Goal: Entertainment & Leisure: Consume media (video, audio)

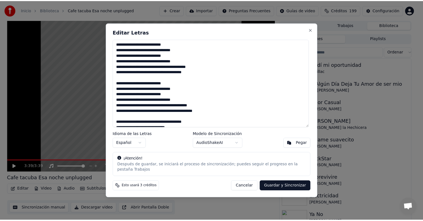
scroll to position [131, 0]
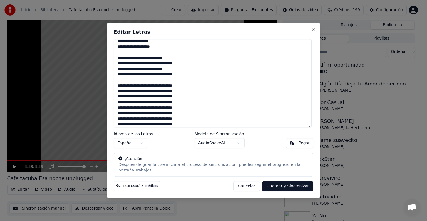
click at [256, 181] on button "Cancelar" at bounding box center [246, 186] width 27 height 10
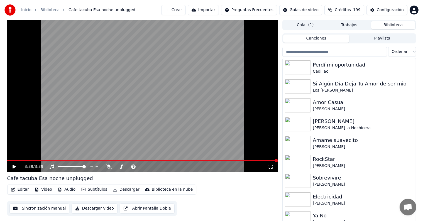
click at [13, 167] on icon at bounding box center [14, 167] width 3 height 4
click at [109, 166] on icon at bounding box center [109, 166] width 6 height 4
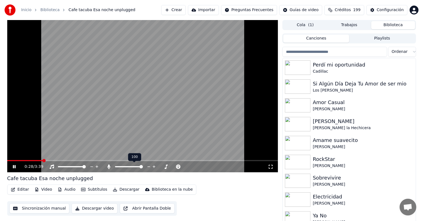
click at [18, 189] on button "Editar" at bounding box center [20, 190] width 23 height 8
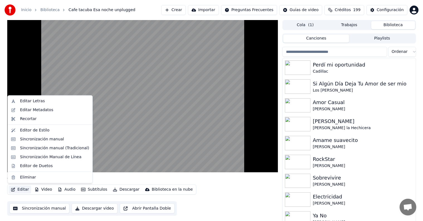
click at [21, 102] on div "Editar Letras" at bounding box center [32, 101] width 25 height 6
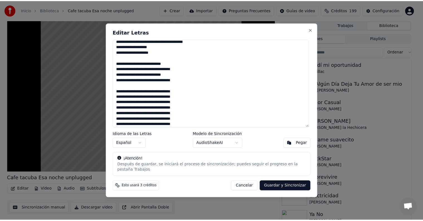
scroll to position [131, 0]
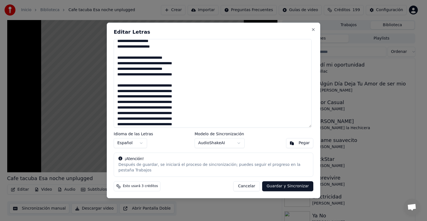
click at [245, 185] on button "Cancelar" at bounding box center [246, 186] width 27 height 10
type textarea "**********"
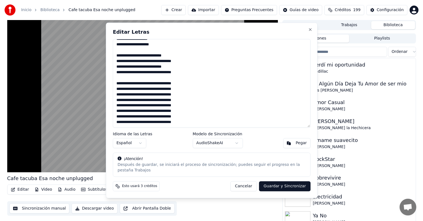
scroll to position [122, 0]
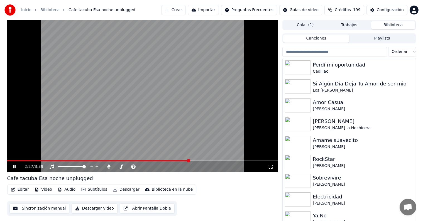
click at [109, 103] on video at bounding box center [142, 96] width 271 height 152
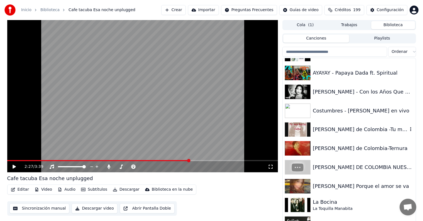
scroll to position [9133, 0]
click at [336, 112] on div "Costumbres - [PERSON_NAME] en vivo" at bounding box center [359, 111] width 95 height 8
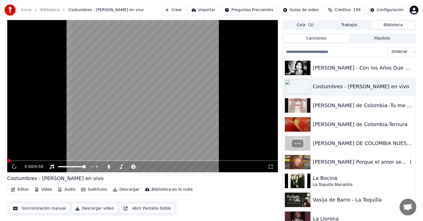
click at [329, 162] on div "[PERSON_NAME] Porque el amor se va" at bounding box center [359, 162] width 95 height 8
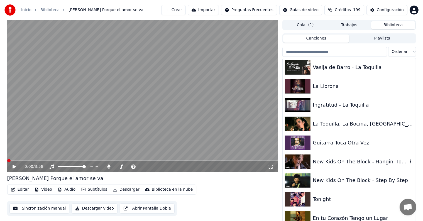
scroll to position [9291, 0]
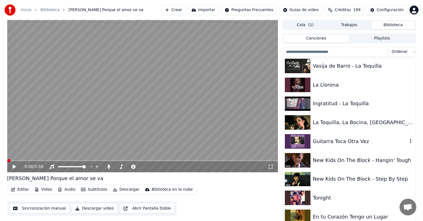
click at [329, 134] on div "Guitarra Toca Otra Vez" at bounding box center [348, 141] width 133 height 19
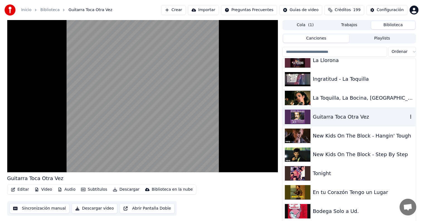
scroll to position [9324, 0]
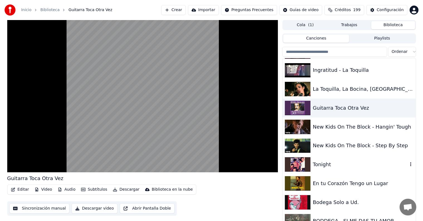
click at [326, 162] on div "Tonight" at bounding box center [359, 165] width 95 height 8
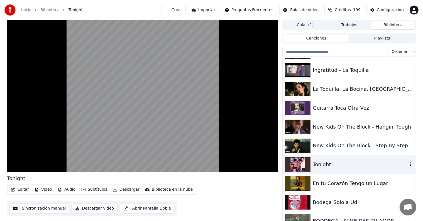
click at [20, 191] on button "Editar" at bounding box center [20, 190] width 23 height 8
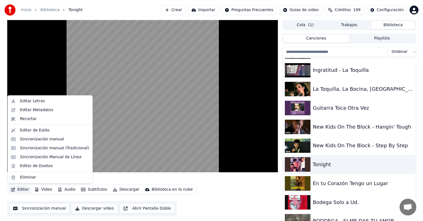
click at [14, 166] on div "Editor de Duetos" at bounding box center [50, 165] width 82 height 9
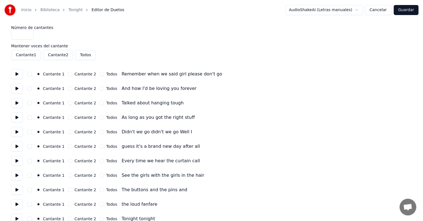
click at [16, 85] on button at bounding box center [17, 88] width 12 height 10
click at [13, 99] on button at bounding box center [17, 103] width 12 height 10
click at [13, 115] on button at bounding box center [17, 117] width 12 height 10
click at [13, 131] on button at bounding box center [17, 132] width 12 height 10
click at [14, 147] on button at bounding box center [17, 146] width 12 height 10
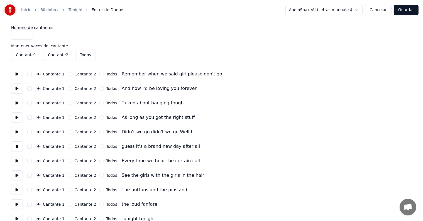
click at [17, 158] on button at bounding box center [17, 161] width 12 height 10
click at [16, 145] on button at bounding box center [17, 146] width 12 height 10
click at [16, 130] on button at bounding box center [17, 132] width 12 height 10
click at [20, 149] on button at bounding box center [17, 146] width 12 height 10
click at [19, 159] on button at bounding box center [17, 161] width 12 height 10
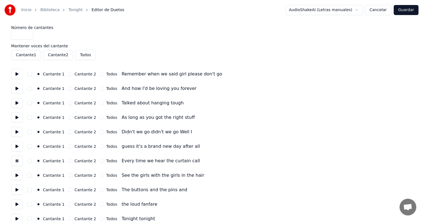
click at [19, 175] on button at bounding box center [17, 175] width 12 height 10
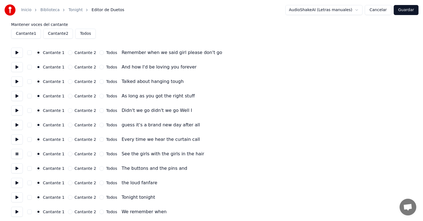
scroll to position [22, 0]
click at [18, 168] on button at bounding box center [17, 168] width 12 height 10
click at [18, 183] on button at bounding box center [17, 183] width 12 height 10
click at [18, 199] on button at bounding box center [17, 197] width 12 height 10
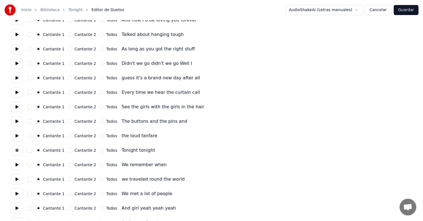
scroll to position [69, 0]
click at [16, 166] on button at bounding box center [17, 164] width 12 height 10
click at [19, 178] on button at bounding box center [17, 179] width 12 height 10
click at [19, 196] on button at bounding box center [17, 193] width 12 height 10
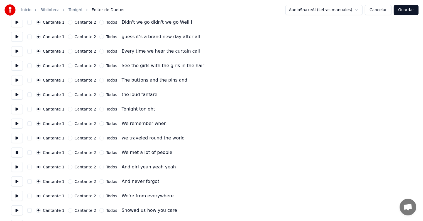
scroll to position [110, 0]
click at [15, 167] on button at bounding box center [17, 167] width 12 height 10
click at [15, 181] on button at bounding box center [17, 181] width 12 height 10
click at [15, 193] on button at bounding box center [17, 196] width 12 height 10
click at [16, 210] on button at bounding box center [17, 210] width 12 height 10
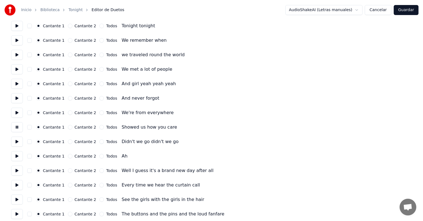
scroll to position [193, 0]
click at [19, 140] on button at bounding box center [17, 141] width 12 height 10
click at [18, 151] on button at bounding box center [17, 156] width 12 height 10
click at [16, 167] on button at bounding box center [17, 170] width 12 height 10
click at [19, 174] on button at bounding box center [17, 170] width 12 height 10
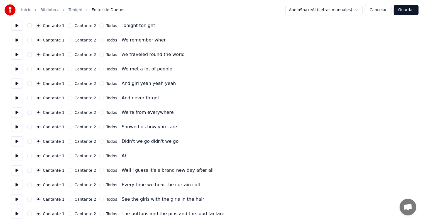
click at [16, 169] on button at bounding box center [17, 170] width 12 height 10
click at [15, 136] on button at bounding box center [17, 141] width 12 height 10
click at [17, 124] on button at bounding box center [17, 127] width 12 height 10
click at [19, 110] on button at bounding box center [17, 112] width 12 height 10
click at [18, 128] on button at bounding box center [17, 127] width 12 height 10
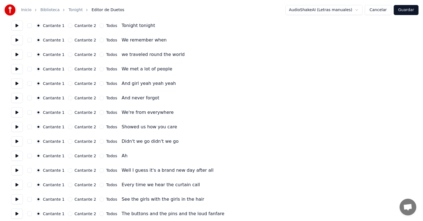
click at [16, 158] on button at bounding box center [17, 156] width 12 height 10
click at [16, 170] on button at bounding box center [17, 170] width 12 height 10
click at [18, 184] on button at bounding box center [17, 185] width 12 height 10
click at [20, 199] on button at bounding box center [17, 199] width 12 height 10
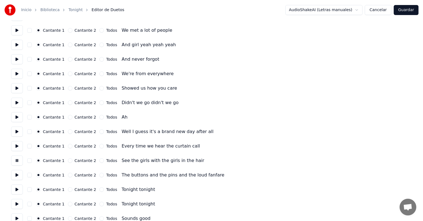
scroll to position [232, 0]
click at [15, 185] on button at bounding box center [17, 189] width 12 height 10
click at [18, 203] on button at bounding box center [17, 204] width 12 height 10
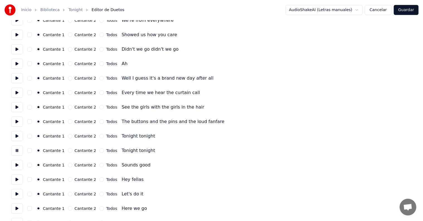
scroll to position [285, 0]
click at [14, 167] on button at bounding box center [17, 165] width 12 height 10
click at [14, 174] on button at bounding box center [17, 179] width 12 height 10
click at [18, 191] on button at bounding box center [17, 194] width 12 height 10
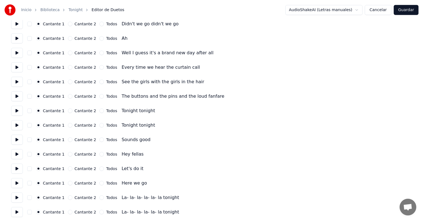
scroll to position [311, 0]
click at [16, 182] on button at bounding box center [17, 183] width 12 height 10
click at [18, 196] on button at bounding box center [17, 197] width 12 height 10
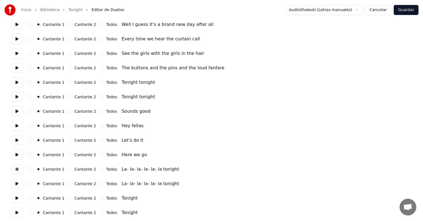
scroll to position [340, 0]
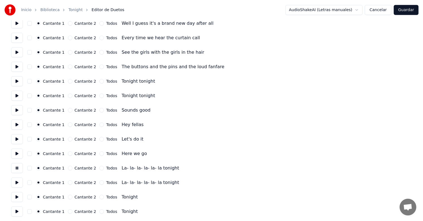
click at [16, 182] on button at bounding box center [17, 183] width 12 height 10
click at [19, 198] on button at bounding box center [17, 197] width 12 height 10
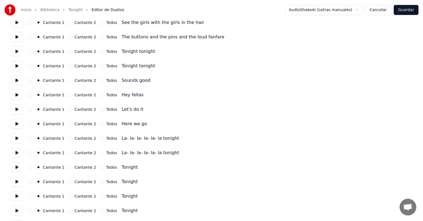
scroll to position [370, 0]
click at [16, 178] on button at bounding box center [17, 181] width 12 height 10
click at [19, 194] on button at bounding box center [17, 196] width 12 height 10
click at [20, 211] on button at bounding box center [17, 210] width 12 height 10
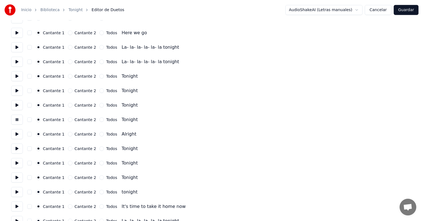
scroll to position [461, 0]
click at [16, 146] on button at bounding box center [17, 148] width 12 height 10
click at [16, 158] on button at bounding box center [17, 163] width 12 height 10
click at [16, 173] on button at bounding box center [17, 177] width 12 height 10
click at [15, 181] on button at bounding box center [17, 177] width 12 height 10
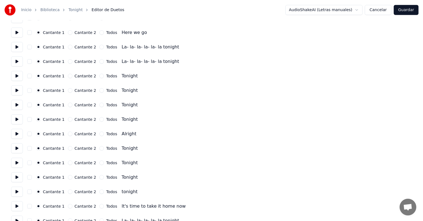
click at [16, 194] on button at bounding box center [17, 192] width 12 height 10
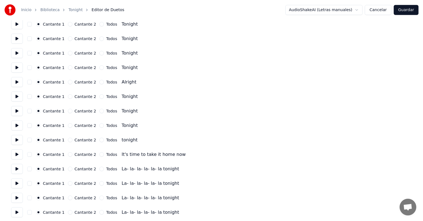
scroll to position [515, 0]
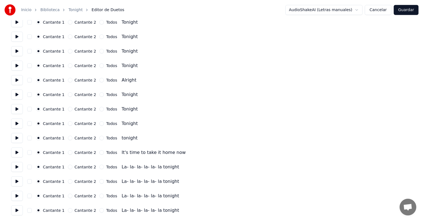
click at [17, 150] on button at bounding box center [17, 152] width 12 height 10
click at [17, 166] on button at bounding box center [17, 167] width 12 height 10
click at [17, 179] on button at bounding box center [17, 181] width 12 height 10
click at [16, 193] on button at bounding box center [17, 196] width 12 height 10
click at [19, 208] on button at bounding box center [17, 210] width 12 height 10
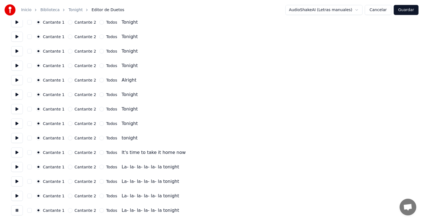
click at [377, 10] on button "Cancelar" at bounding box center [377, 10] width 27 height 10
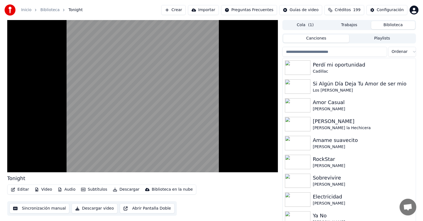
click at [19, 189] on button "Editar" at bounding box center [20, 190] width 23 height 8
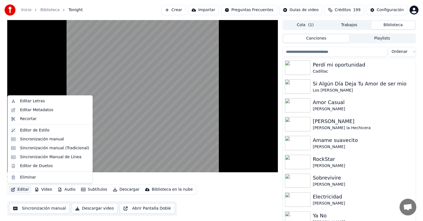
click at [113, 116] on video at bounding box center [142, 96] width 271 height 152
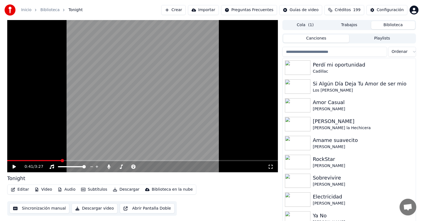
click at [98, 110] on video at bounding box center [142, 96] width 271 height 152
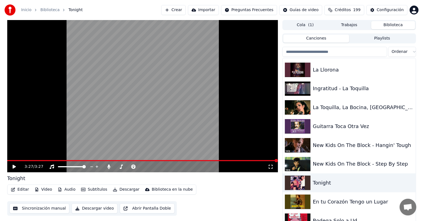
scroll to position [9306, 0]
click at [351, 161] on div "New Kids On The Block - Step By Step" at bounding box center [362, 164] width 100 height 8
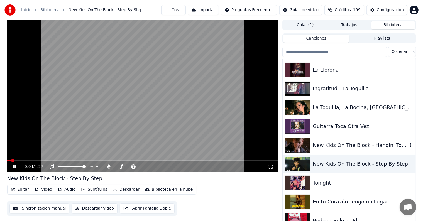
click at [320, 145] on div "New Kids On The Block - Hangin' Tough" at bounding box center [359, 145] width 95 height 8
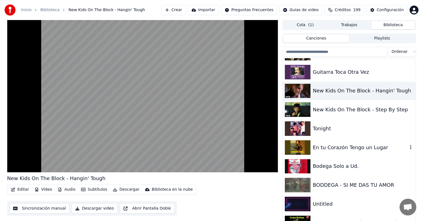
scroll to position [9362, 0]
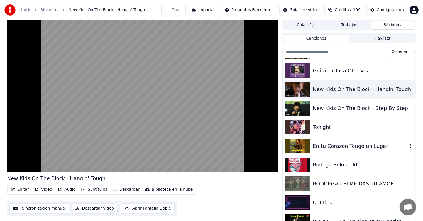
click at [320, 145] on div "En tu Corazón Tengo un Lugar" at bounding box center [359, 146] width 95 height 8
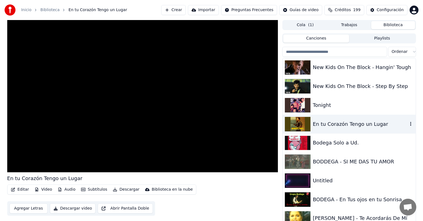
scroll to position [9385, 0]
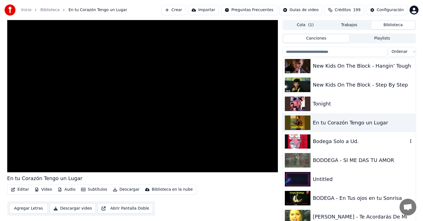
click at [320, 145] on div "Bodega Solo a Ud." at bounding box center [348, 141] width 133 height 19
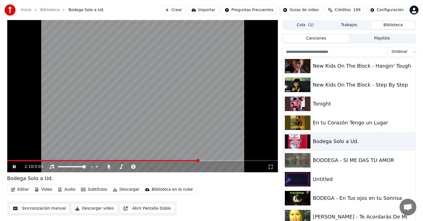
click at [198, 160] on span at bounding box center [142, 160] width 271 height 1
click at [294, 176] on img at bounding box center [298, 179] width 26 height 14
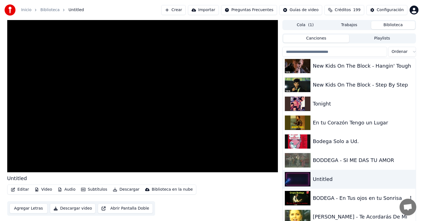
click at [308, 195] on img at bounding box center [298, 198] width 26 height 14
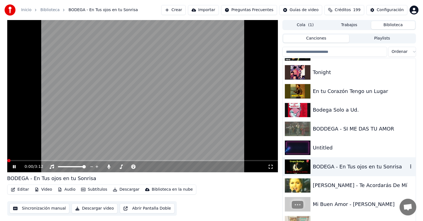
scroll to position [9417, 0]
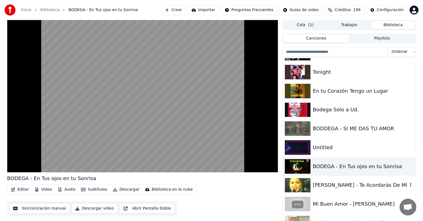
click at [307, 184] on img at bounding box center [298, 185] width 26 height 14
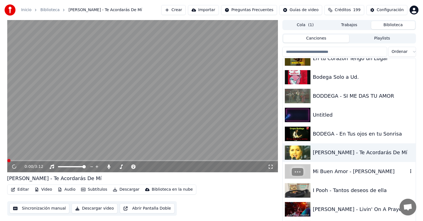
scroll to position [9451, 0]
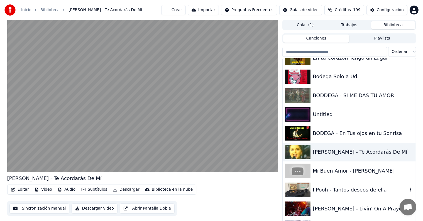
click at [307, 184] on img at bounding box center [298, 190] width 26 height 14
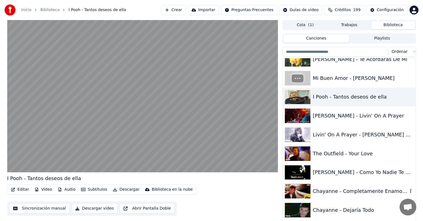
scroll to position [9544, 0]
click at [300, 156] on img at bounding box center [298, 153] width 26 height 14
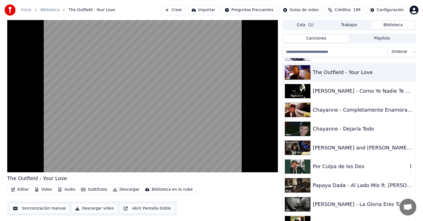
scroll to position [9628, 0]
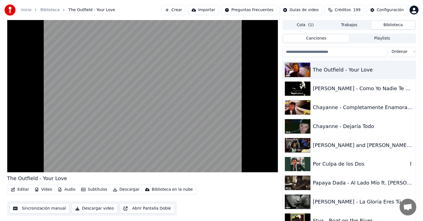
click at [300, 158] on img at bounding box center [298, 164] width 26 height 14
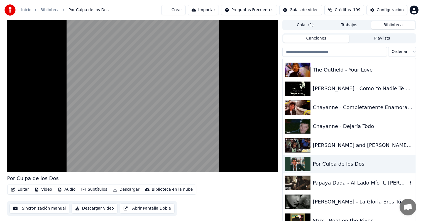
click at [304, 182] on img at bounding box center [298, 183] width 26 height 14
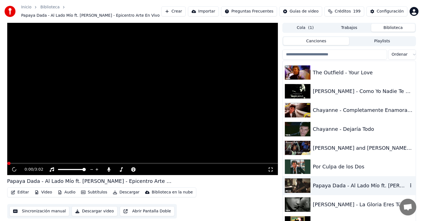
scroll to position [3, 0]
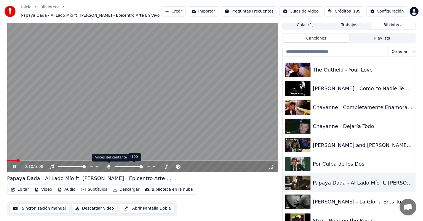
click at [109, 166] on icon at bounding box center [108, 166] width 3 height 4
click at [349, 196] on div "[PERSON_NAME] - La Gloria Eres Tú" at bounding box center [348, 201] width 133 height 19
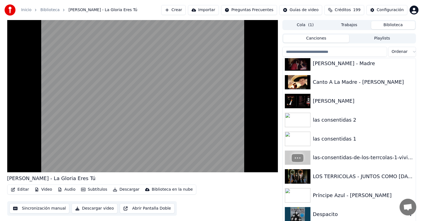
scroll to position [9847, 0]
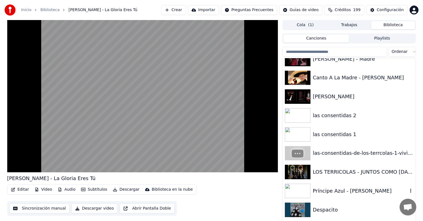
click at [341, 185] on div "Príncipe Azul - [PERSON_NAME]" at bounding box center [348, 190] width 133 height 19
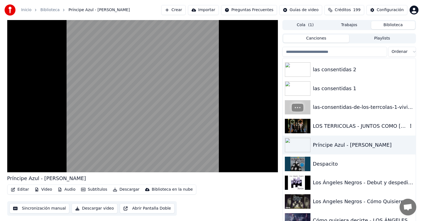
scroll to position [9896, 0]
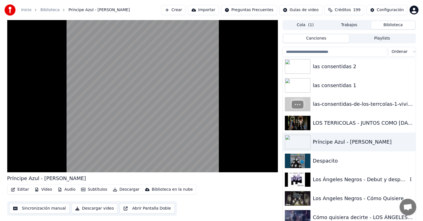
click at [339, 173] on div "Los Ángeles Negros - Debut y despedida" at bounding box center [348, 179] width 133 height 19
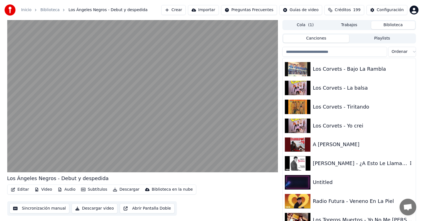
scroll to position [10083, 0]
click at [348, 66] on div "Los Corvets - Bajo La Rambla" at bounding box center [359, 69] width 95 height 8
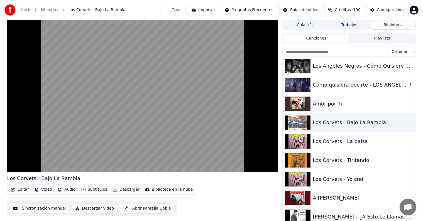
scroll to position [10028, 0]
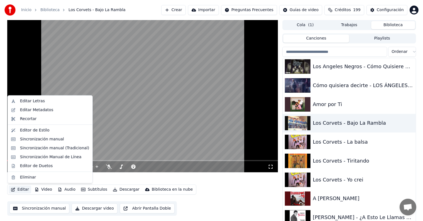
click at [25, 188] on button "Editar" at bounding box center [20, 190] width 23 height 8
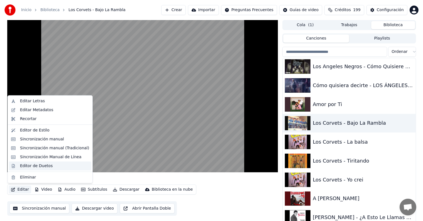
click at [32, 165] on div "Editor de Duetos" at bounding box center [36, 166] width 33 height 6
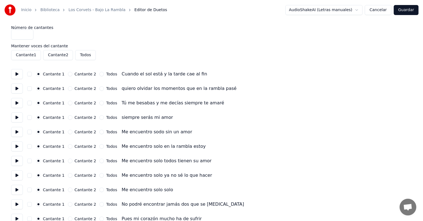
click at [13, 129] on button at bounding box center [17, 132] width 12 height 10
click at [18, 146] on button at bounding box center [17, 146] width 12 height 10
click at [19, 161] on button at bounding box center [17, 161] width 12 height 10
click at [19, 172] on button at bounding box center [17, 175] width 12 height 10
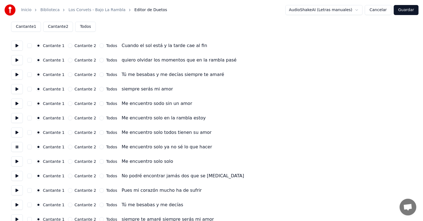
click at [20, 174] on button at bounding box center [17, 176] width 12 height 10
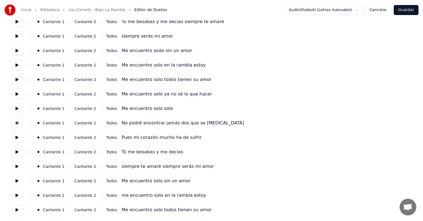
scroll to position [82, 0]
click at [16, 163] on button at bounding box center [17, 166] width 12 height 10
click at [18, 176] on button at bounding box center [17, 181] width 12 height 10
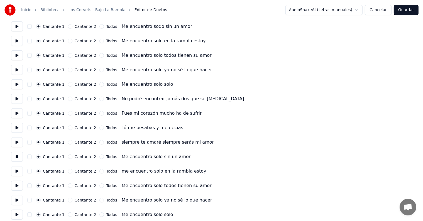
scroll to position [107, 0]
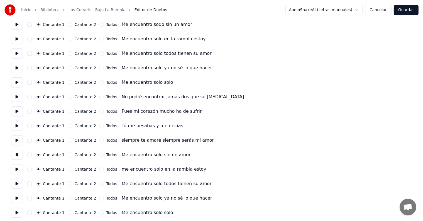
click at [17, 169] on button at bounding box center [17, 169] width 12 height 10
click at [19, 183] on button at bounding box center [17, 184] width 12 height 10
click at [20, 194] on button at bounding box center [17, 198] width 12 height 10
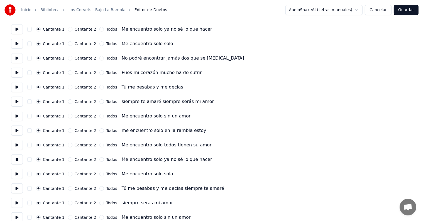
scroll to position [151, 0]
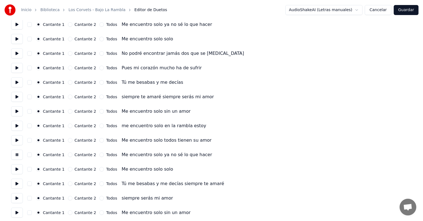
click at [16, 171] on button at bounding box center [17, 169] width 12 height 10
click at [18, 186] on button at bounding box center [17, 184] width 12 height 10
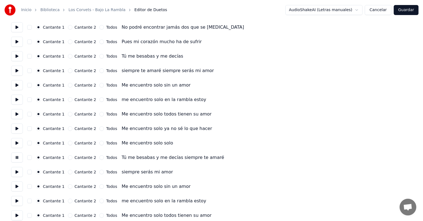
scroll to position [211, 0]
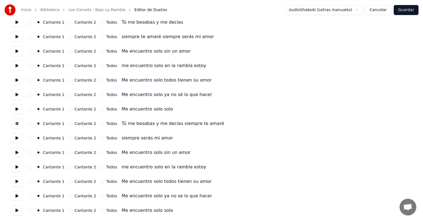
click at [18, 178] on button at bounding box center [17, 181] width 12 height 10
click at [16, 192] on button at bounding box center [17, 196] width 12 height 10
click at [17, 207] on button at bounding box center [17, 210] width 12 height 10
click at [384, 11] on button "Cancelar" at bounding box center [377, 10] width 27 height 10
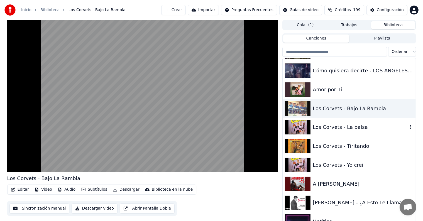
scroll to position [10049, 0]
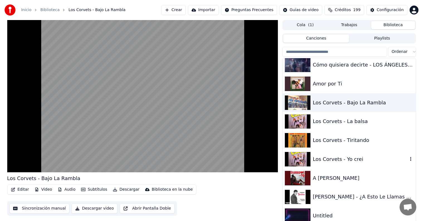
click at [348, 158] on div "Los Corvets - Yo crei" at bounding box center [359, 159] width 95 height 8
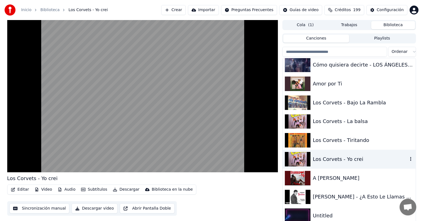
click at [26, 139] on video at bounding box center [142, 96] width 271 height 152
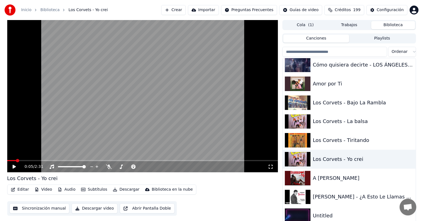
click at [14, 170] on div "0:05 / 2:31" at bounding box center [142, 166] width 271 height 11
click at [11, 166] on div "0:05 / 2:31" at bounding box center [142, 167] width 266 height 6
click at [12, 167] on icon at bounding box center [18, 166] width 13 height 4
click at [111, 167] on icon at bounding box center [109, 166] width 6 height 4
click at [354, 117] on div "Los Corvets - La balsa" at bounding box center [362, 121] width 100 height 8
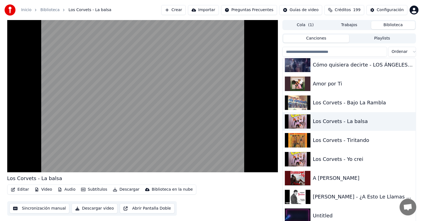
click at [35, 146] on video at bounding box center [142, 96] width 271 height 152
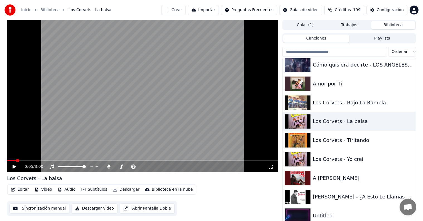
click at [319, 181] on div "A [PERSON_NAME]" at bounding box center [362, 178] width 100 height 8
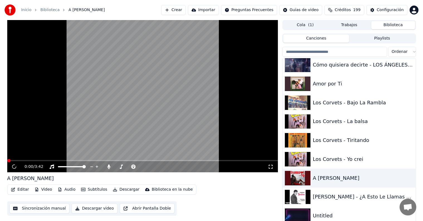
click at [319, 198] on div "[PERSON_NAME] - ¿A Esto Le Llamas Amor?" at bounding box center [362, 197] width 100 height 8
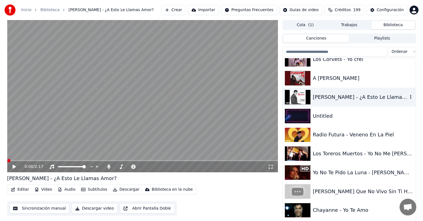
scroll to position [10149, 0]
click at [321, 139] on div "Radio Futura - Veneno En La Piel" at bounding box center [348, 134] width 133 height 19
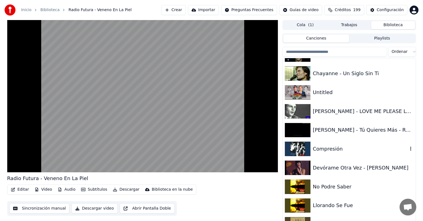
scroll to position [10308, 0]
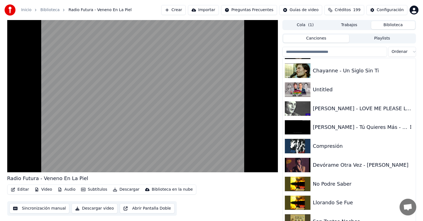
click at [357, 128] on div "[PERSON_NAME] - Tú Quieres Más - Remasterizado" at bounding box center [359, 127] width 95 height 8
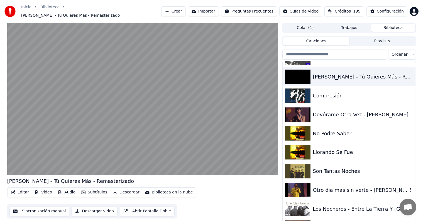
scroll to position [10357, 0]
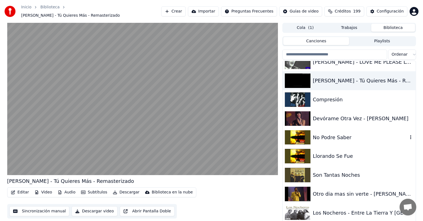
click at [342, 135] on div "No Podre Saber" at bounding box center [359, 138] width 95 height 8
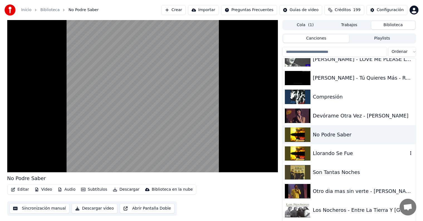
click at [339, 153] on div "Llorando Se Fue" at bounding box center [359, 153] width 95 height 8
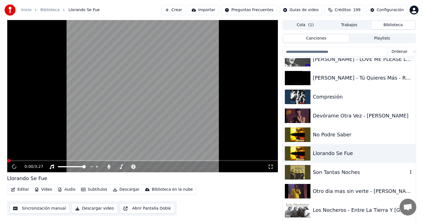
click at [339, 171] on div "Son Tantas Noches" at bounding box center [359, 172] width 95 height 8
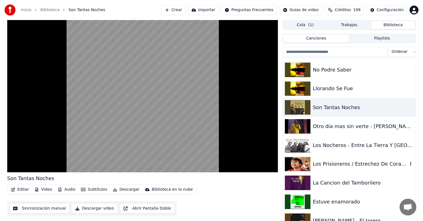
scroll to position [10423, 0]
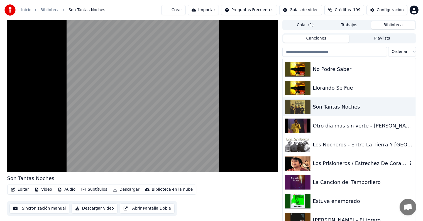
click at [339, 170] on div "Los Prisioneros / Estrechez De Corazón" at bounding box center [348, 163] width 133 height 19
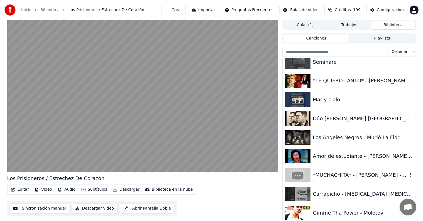
scroll to position [10811, 0]
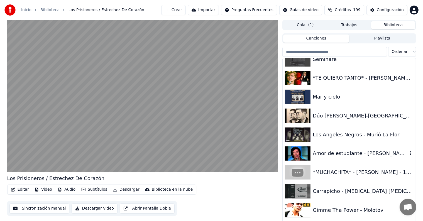
click at [340, 153] on div "Amor de estudiante - [PERSON_NAME] HD" at bounding box center [359, 153] width 95 height 8
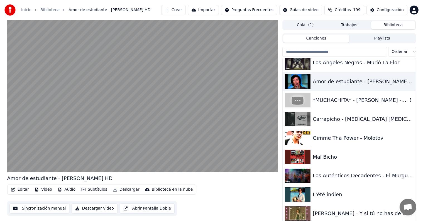
scroll to position [10884, 0]
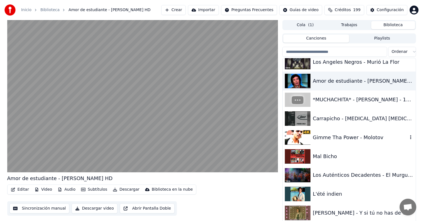
click at [345, 140] on div "Gimme Tha Power - Molotov" at bounding box center [359, 138] width 95 height 8
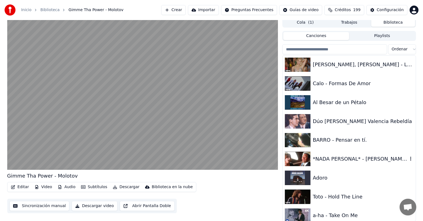
scroll to position [13013, 0]
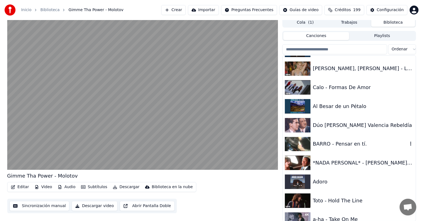
click at [345, 140] on div "BARRO - Pensar en tí." at bounding box center [348, 144] width 133 height 19
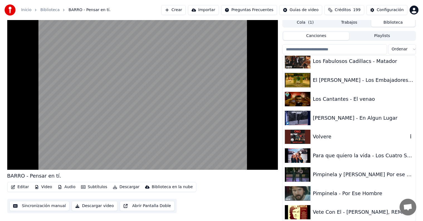
scroll to position [12585, 0]
click at [341, 83] on div "El [PERSON_NAME] - Los Embajadores Vallenatos" at bounding box center [359, 80] width 95 height 8
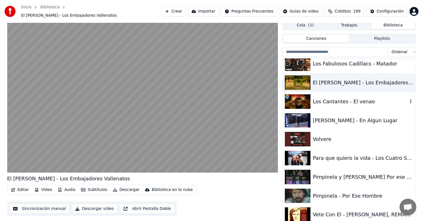
click at [344, 94] on div "Los Cantantes - El venao" at bounding box center [348, 101] width 133 height 19
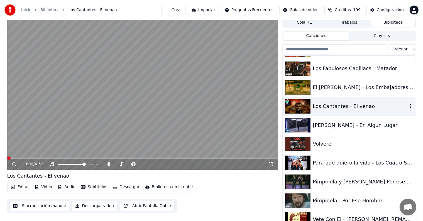
scroll to position [12575, 0]
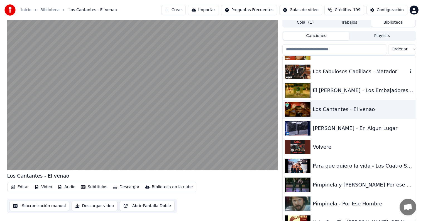
click at [348, 76] on div "Los Fabulosos Cadillacs - Matador" at bounding box center [348, 71] width 133 height 19
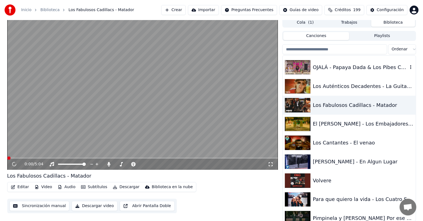
scroll to position [12537, 0]
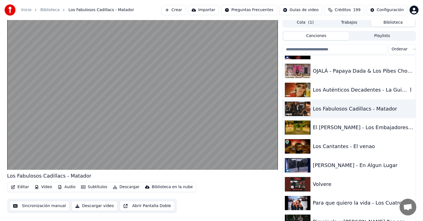
click at [353, 95] on div "Los Auténticos Decadentes - La Guitarra" at bounding box center [348, 89] width 133 height 19
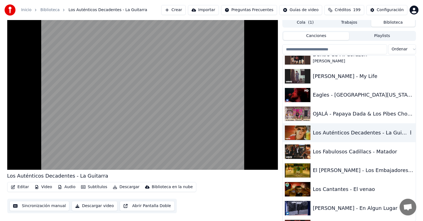
scroll to position [12493, 0]
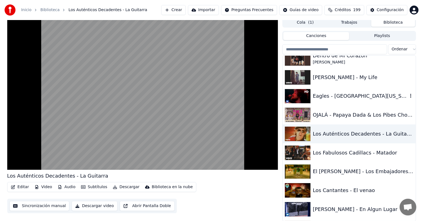
click at [18, 187] on button "Editar" at bounding box center [20, 187] width 23 height 8
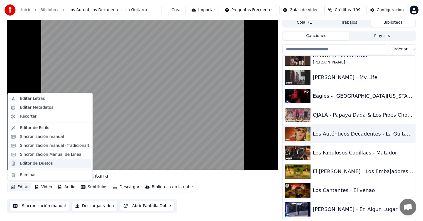
click at [14, 163] on div "Editor de Duetos" at bounding box center [50, 163] width 82 height 9
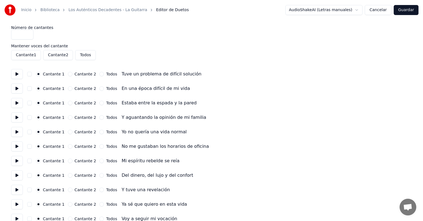
click at [21, 78] on button at bounding box center [17, 74] width 12 height 10
click at [18, 89] on button at bounding box center [17, 88] width 12 height 10
click at [17, 101] on button at bounding box center [17, 103] width 12 height 10
click at [17, 114] on button at bounding box center [17, 117] width 12 height 10
click at [18, 130] on button at bounding box center [17, 132] width 12 height 10
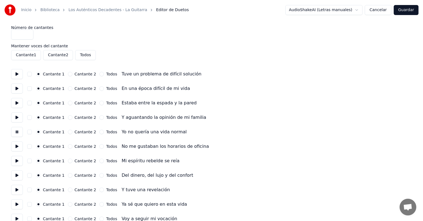
click at [19, 147] on button at bounding box center [17, 146] width 12 height 10
click at [19, 163] on button at bounding box center [17, 161] width 12 height 10
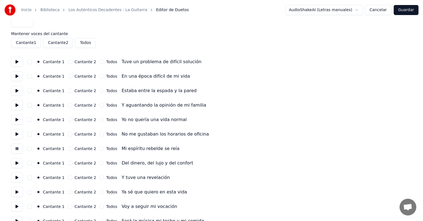
scroll to position [13, 0]
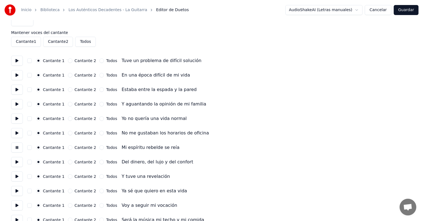
click at [18, 161] on button at bounding box center [17, 162] width 12 height 10
click at [19, 174] on button at bounding box center [17, 176] width 12 height 10
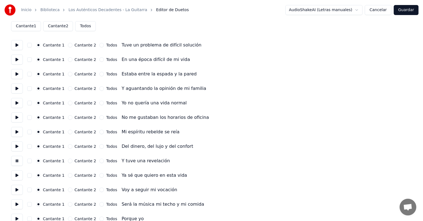
scroll to position [34, 0]
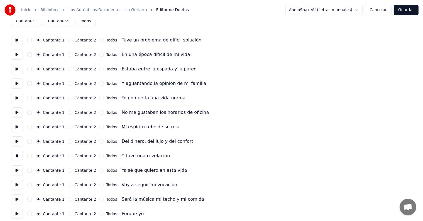
click at [17, 166] on button at bounding box center [17, 170] width 12 height 10
click at [16, 181] on button at bounding box center [17, 185] width 12 height 10
click at [17, 188] on button at bounding box center [17, 185] width 12 height 10
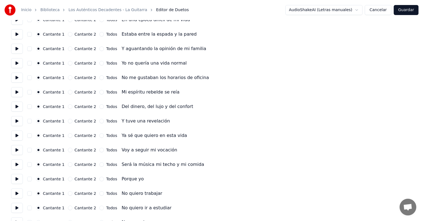
scroll to position [72, 0]
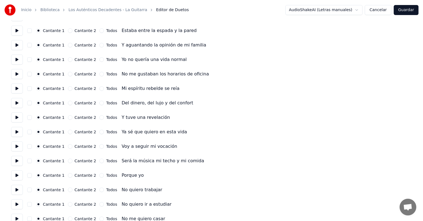
click at [15, 164] on button at bounding box center [17, 161] width 12 height 10
click at [17, 175] on button at bounding box center [17, 175] width 12 height 10
click at [18, 188] on button at bounding box center [17, 190] width 12 height 10
click at [19, 202] on button at bounding box center [17, 204] width 12 height 10
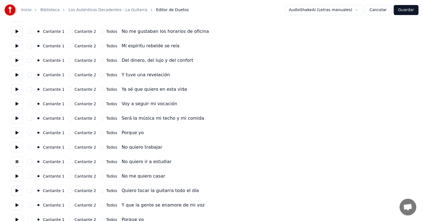
scroll to position [115, 0]
click at [18, 189] on button at bounding box center [17, 190] width 12 height 10
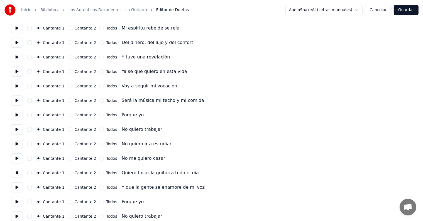
scroll to position [142, 0]
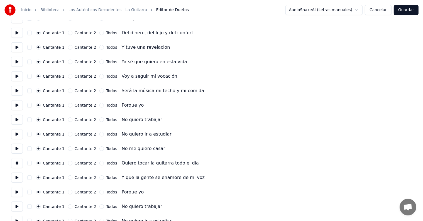
click at [15, 176] on button at bounding box center [17, 178] width 12 height 10
click at [19, 191] on button at bounding box center [17, 192] width 12 height 10
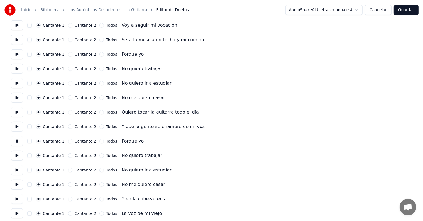
scroll to position [194, 0]
click at [13, 153] on button at bounding box center [17, 155] width 12 height 10
click at [16, 169] on button at bounding box center [17, 170] width 12 height 10
click at [16, 183] on button at bounding box center [17, 184] width 12 height 10
click at [17, 196] on button at bounding box center [17, 199] width 12 height 10
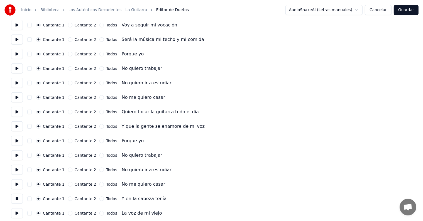
click at [18, 210] on button at bounding box center [17, 213] width 12 height 10
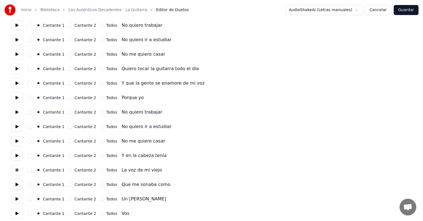
scroll to position [237, 0]
click at [16, 184] on button at bounding box center [17, 184] width 12 height 10
click at [16, 196] on button at bounding box center [17, 199] width 12 height 10
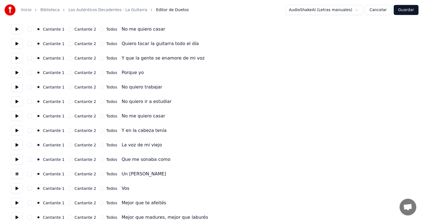
scroll to position [286, 0]
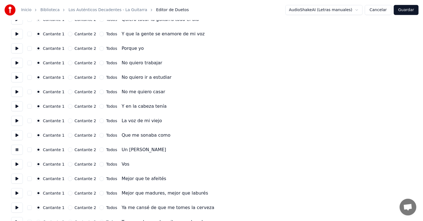
click at [14, 168] on button at bounding box center [17, 164] width 12 height 10
click at [15, 179] on button at bounding box center [17, 179] width 12 height 10
click at [15, 192] on button at bounding box center [17, 193] width 12 height 10
click at [15, 203] on button at bounding box center [17, 208] width 12 height 10
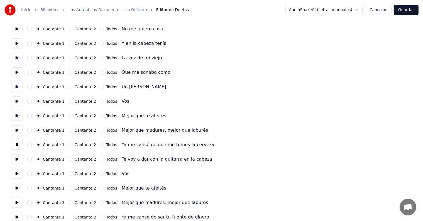
scroll to position [349, 0]
click at [15, 160] on button at bounding box center [17, 159] width 12 height 10
click at [16, 170] on button at bounding box center [17, 174] width 12 height 10
click at [18, 177] on button at bounding box center [17, 174] width 12 height 10
click at [17, 193] on button at bounding box center [17, 188] width 12 height 10
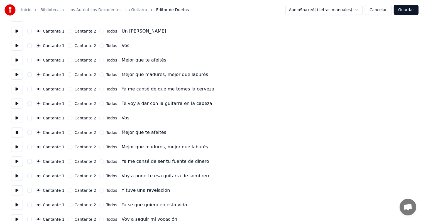
scroll to position [406, 0]
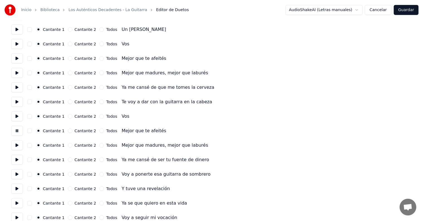
click at [14, 163] on button at bounding box center [17, 160] width 12 height 10
click at [14, 185] on button at bounding box center [17, 189] width 12 height 10
click at [14, 191] on button at bounding box center [17, 189] width 12 height 10
click at [16, 208] on button at bounding box center [17, 203] width 12 height 10
click at [15, 205] on button at bounding box center [17, 203] width 12 height 10
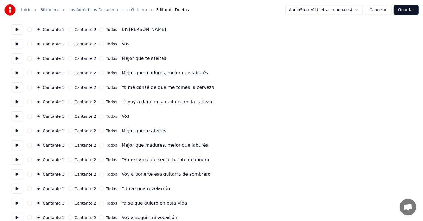
click at [15, 201] on button at bounding box center [17, 203] width 12 height 10
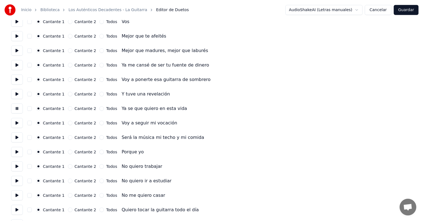
scroll to position [501, 0]
click at [15, 162] on button at bounding box center [17, 166] width 12 height 10
click at [15, 180] on button at bounding box center [17, 181] width 12 height 10
click at [17, 194] on button at bounding box center [17, 195] width 12 height 10
click at [18, 204] on button at bounding box center [17, 209] width 12 height 10
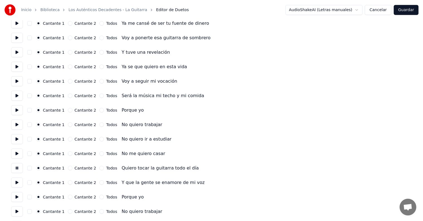
scroll to position [543, 0]
click at [16, 184] on button at bounding box center [17, 183] width 12 height 10
click at [18, 194] on button at bounding box center [17, 197] width 12 height 10
click at [18, 208] on button at bounding box center [17, 211] width 12 height 10
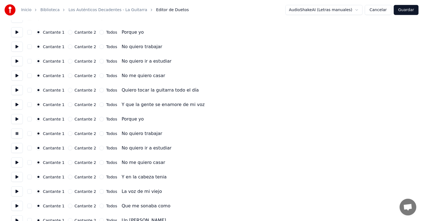
scroll to position [621, 0]
click at [15, 136] on button at bounding box center [17, 133] width 12 height 10
click at [16, 147] on button at bounding box center [17, 147] width 12 height 10
click at [17, 157] on button at bounding box center [17, 162] width 12 height 10
click at [16, 165] on button at bounding box center [17, 162] width 12 height 10
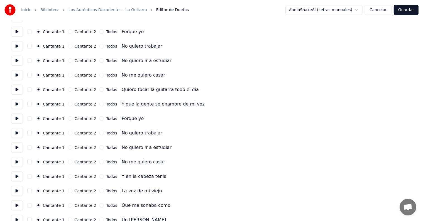
click at [15, 179] on button at bounding box center [17, 176] width 12 height 10
click at [15, 194] on button at bounding box center [17, 191] width 12 height 10
click at [16, 207] on button at bounding box center [17, 205] width 12 height 10
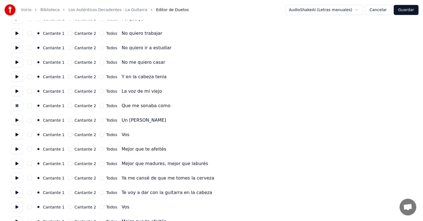
scroll to position [721, 0]
click at [15, 132] on button at bounding box center [17, 134] width 12 height 10
click at [16, 149] on button at bounding box center [17, 149] width 12 height 10
click at [15, 161] on button at bounding box center [17, 163] width 12 height 10
click at [15, 166] on button at bounding box center [17, 163] width 12 height 10
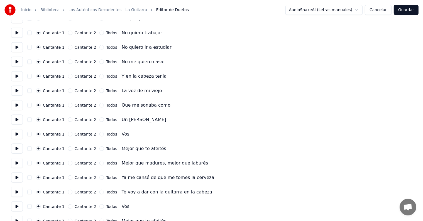
click at [15, 180] on button at bounding box center [17, 178] width 12 height 10
click at [16, 194] on button at bounding box center [17, 192] width 12 height 10
click at [17, 205] on button at bounding box center [17, 206] width 12 height 10
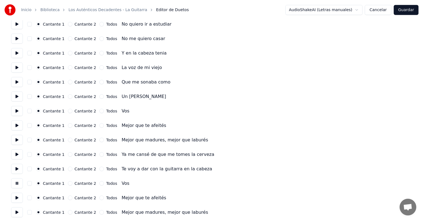
scroll to position [775, 0]
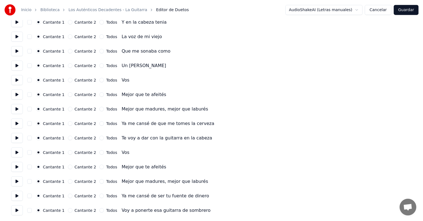
click at [14, 164] on button at bounding box center [17, 167] width 12 height 10
click at [16, 178] on button at bounding box center [17, 181] width 12 height 10
click at [16, 193] on button at bounding box center [17, 196] width 12 height 10
click at [14, 210] on button at bounding box center [17, 210] width 12 height 10
click at [15, 213] on button at bounding box center [17, 210] width 12 height 10
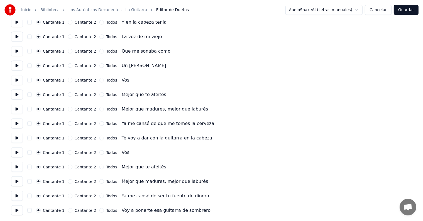
click at [377, 11] on button "Cancelar" at bounding box center [377, 10] width 27 height 10
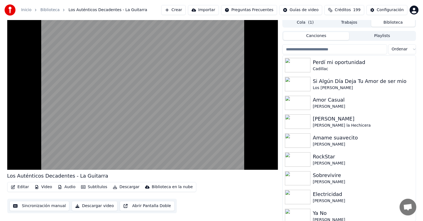
click at [99, 92] on video at bounding box center [142, 94] width 271 height 152
